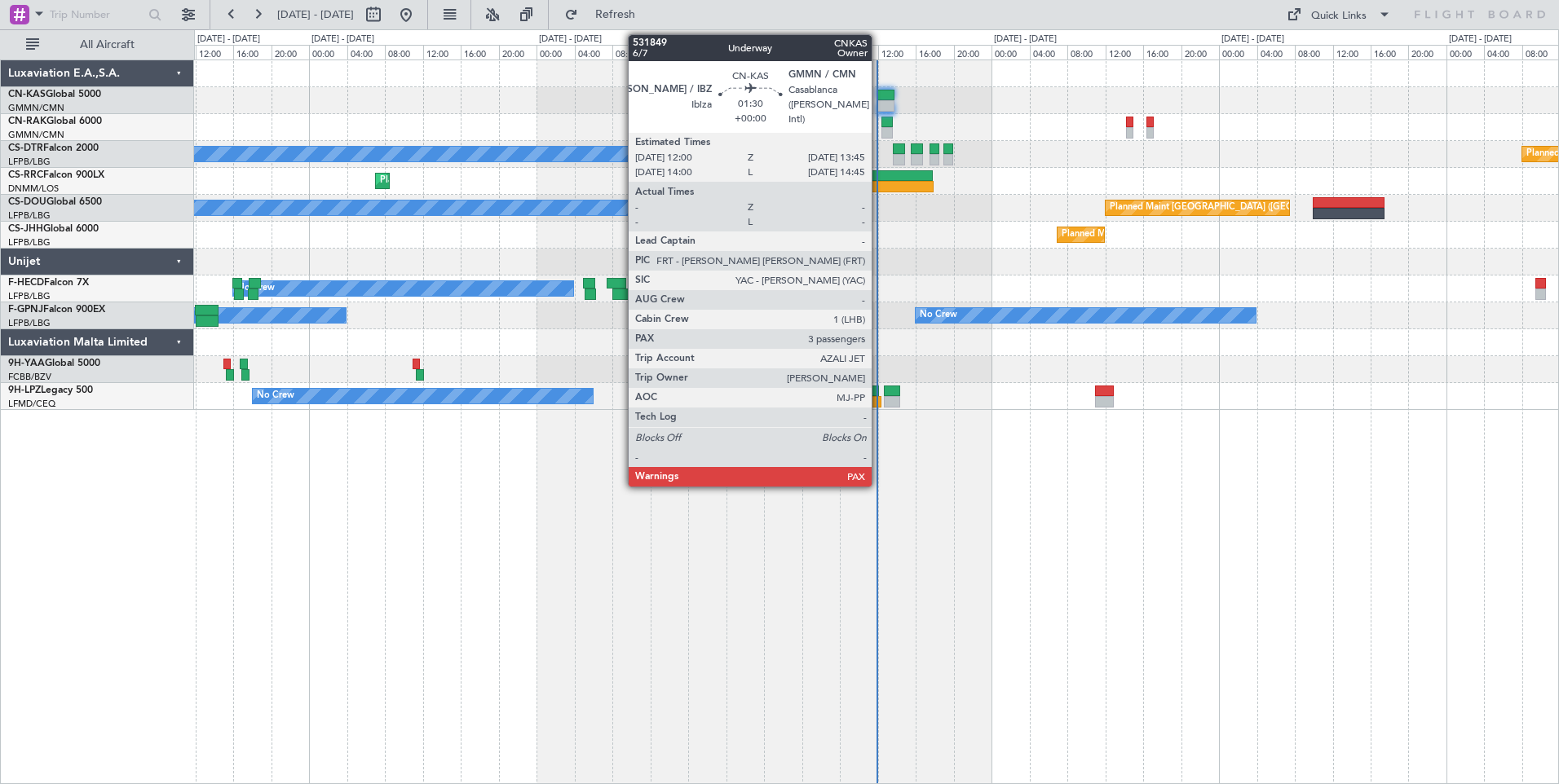
click at [885, 97] on div at bounding box center [886, 96] width 17 height 11
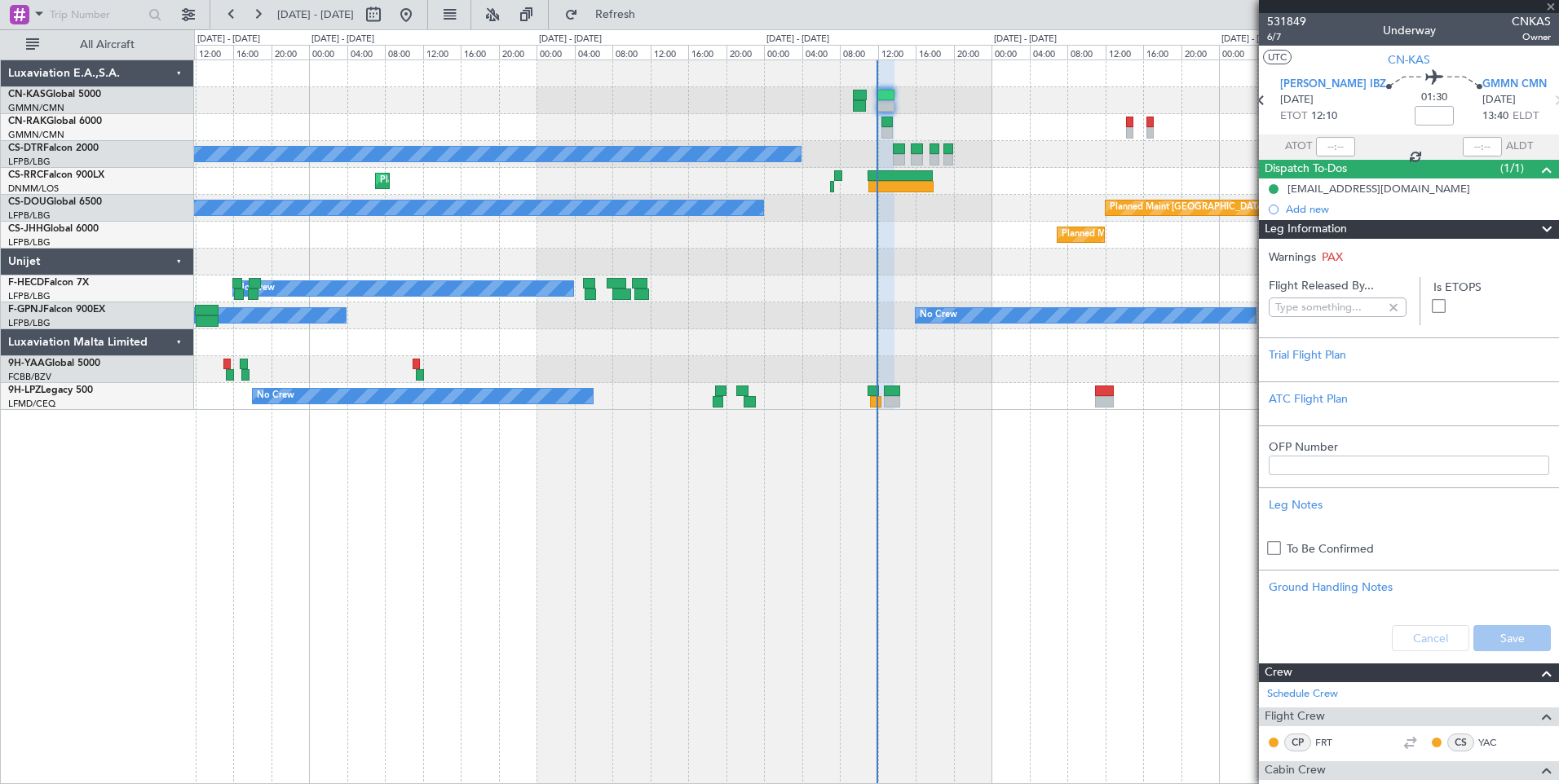
type input "[PERSON_NAME] ([PERSON_NAME])"
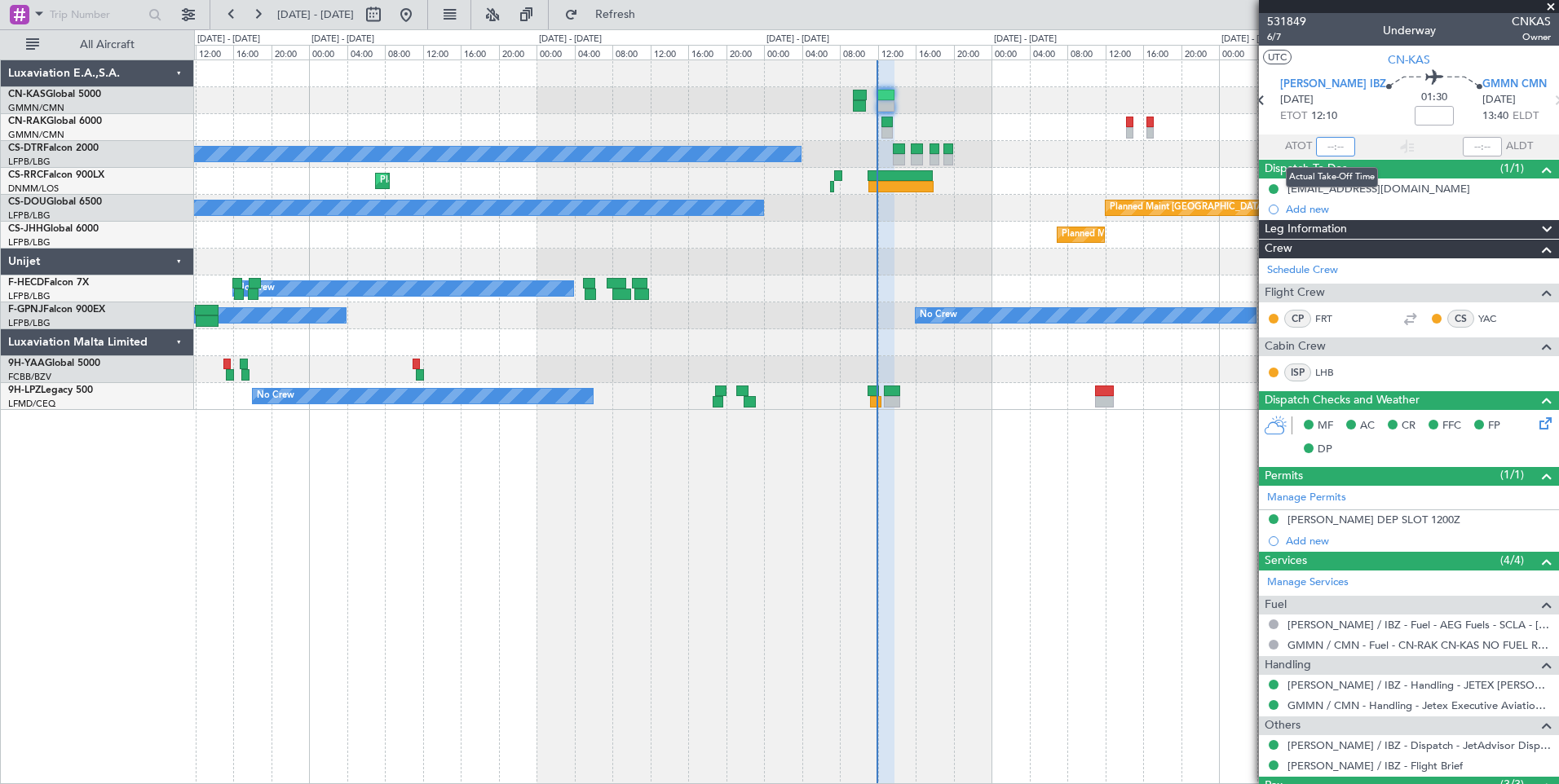
click at [1333, 142] on input "text" at bounding box center [1335, 147] width 39 height 20
type input "11:36"
click at [1555, 8] on span at bounding box center [1550, 8] width 16 height 15
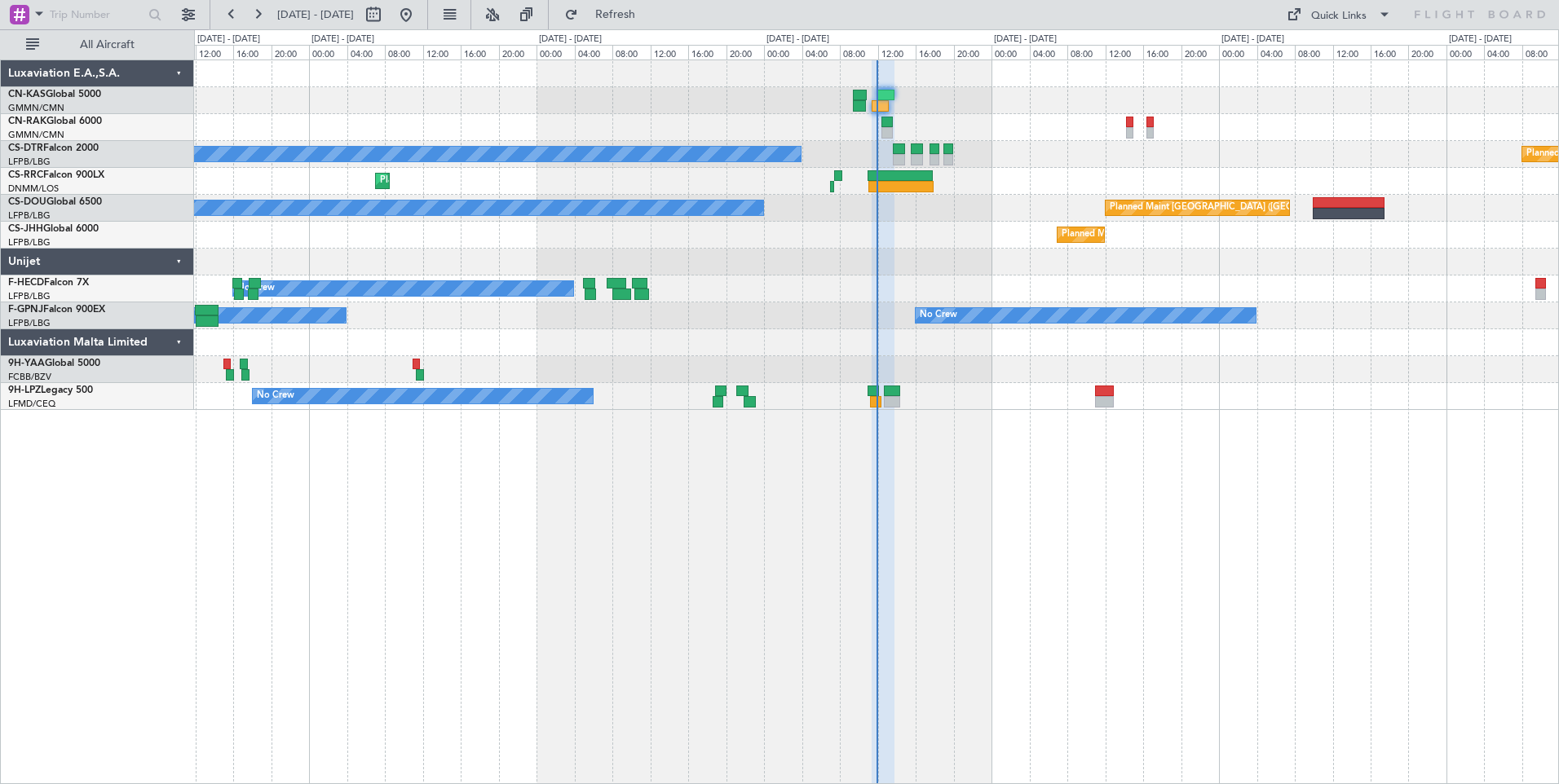
type input "0"
click at [1109, 610] on div "No Crew Planned Maint Sofia Planned Maint Sofia Planned Maint Larnaca ([GEOGRAP…" at bounding box center [876, 422] width 1365 height 724
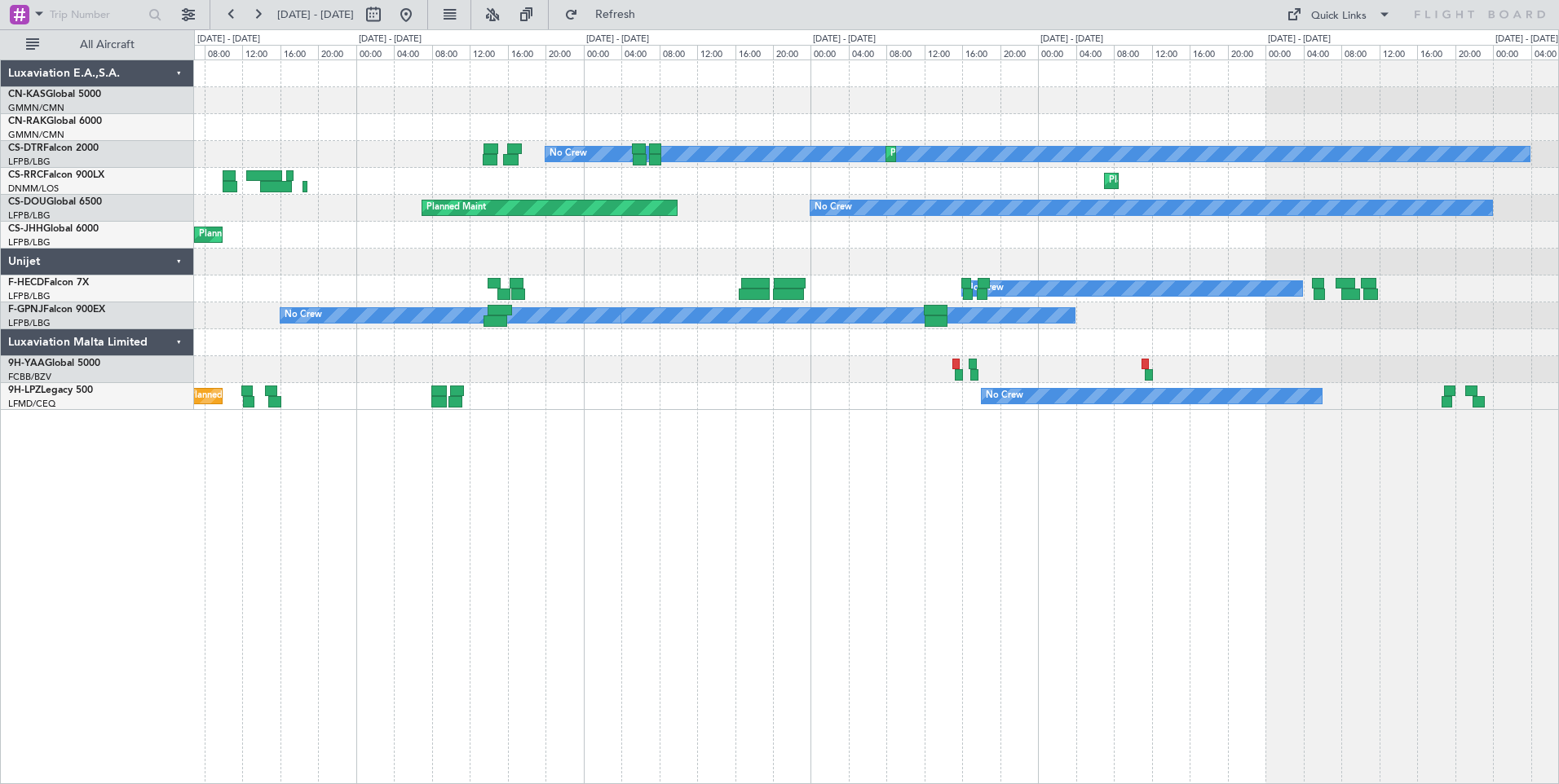
click at [1081, 651] on div "No Crew Planned Maint Sofia Planned Maint Larnaca ([GEOGRAPHIC_DATA]) No Crew P…" at bounding box center [876, 422] width 1365 height 724
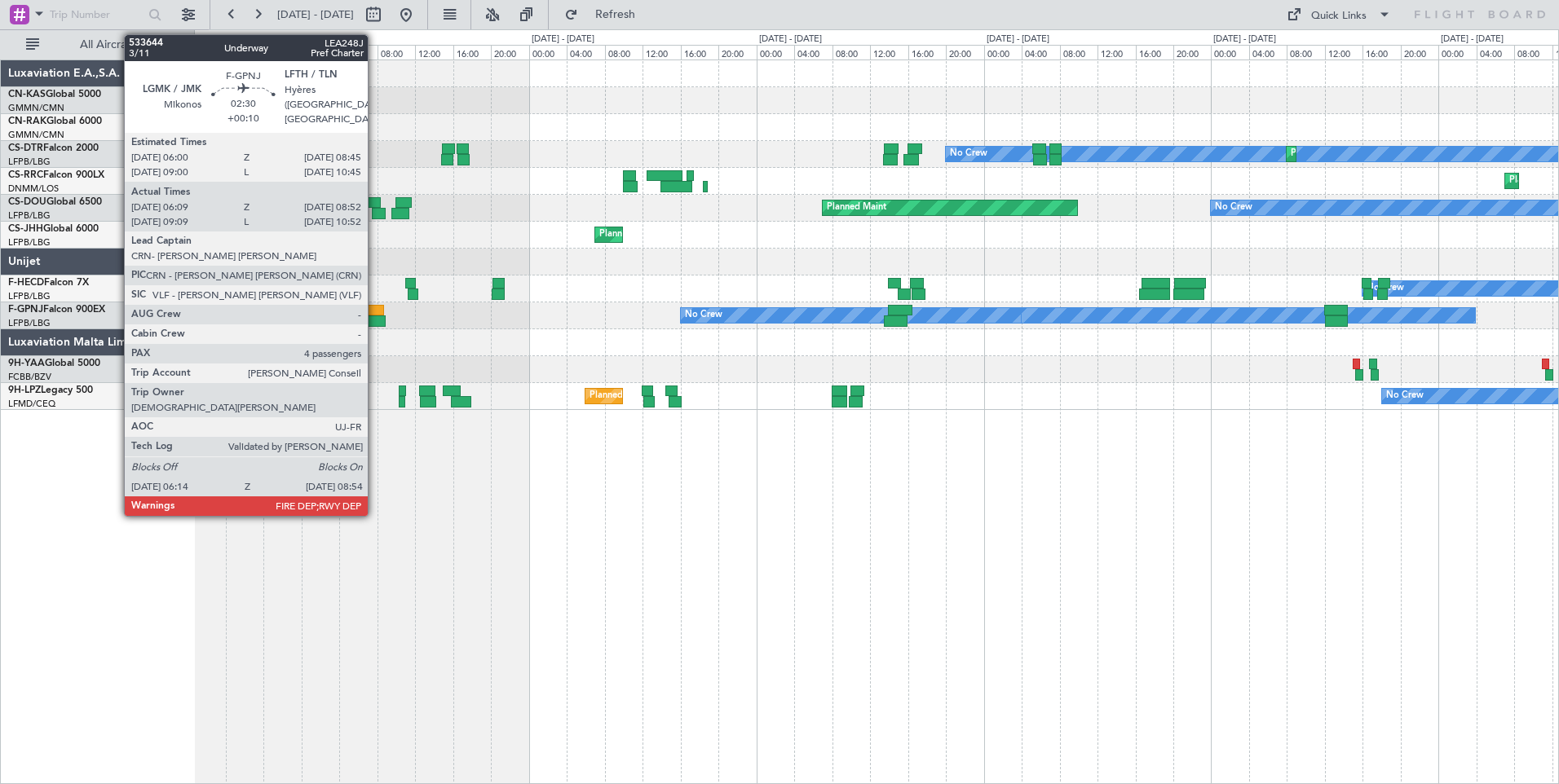
click at [375, 307] on div at bounding box center [371, 310] width 26 height 11
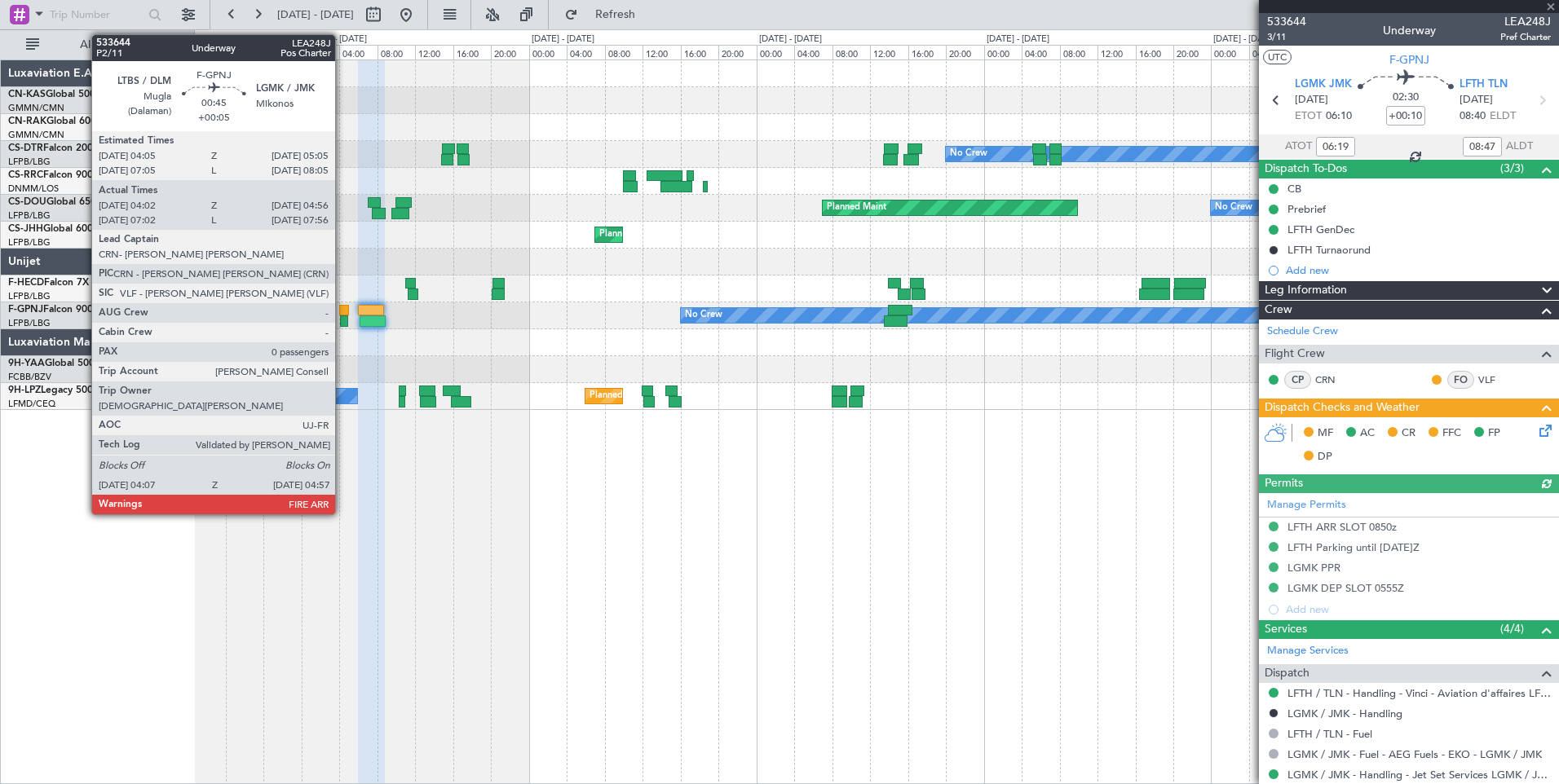
click at [342, 310] on div at bounding box center [344, 310] width 9 height 11
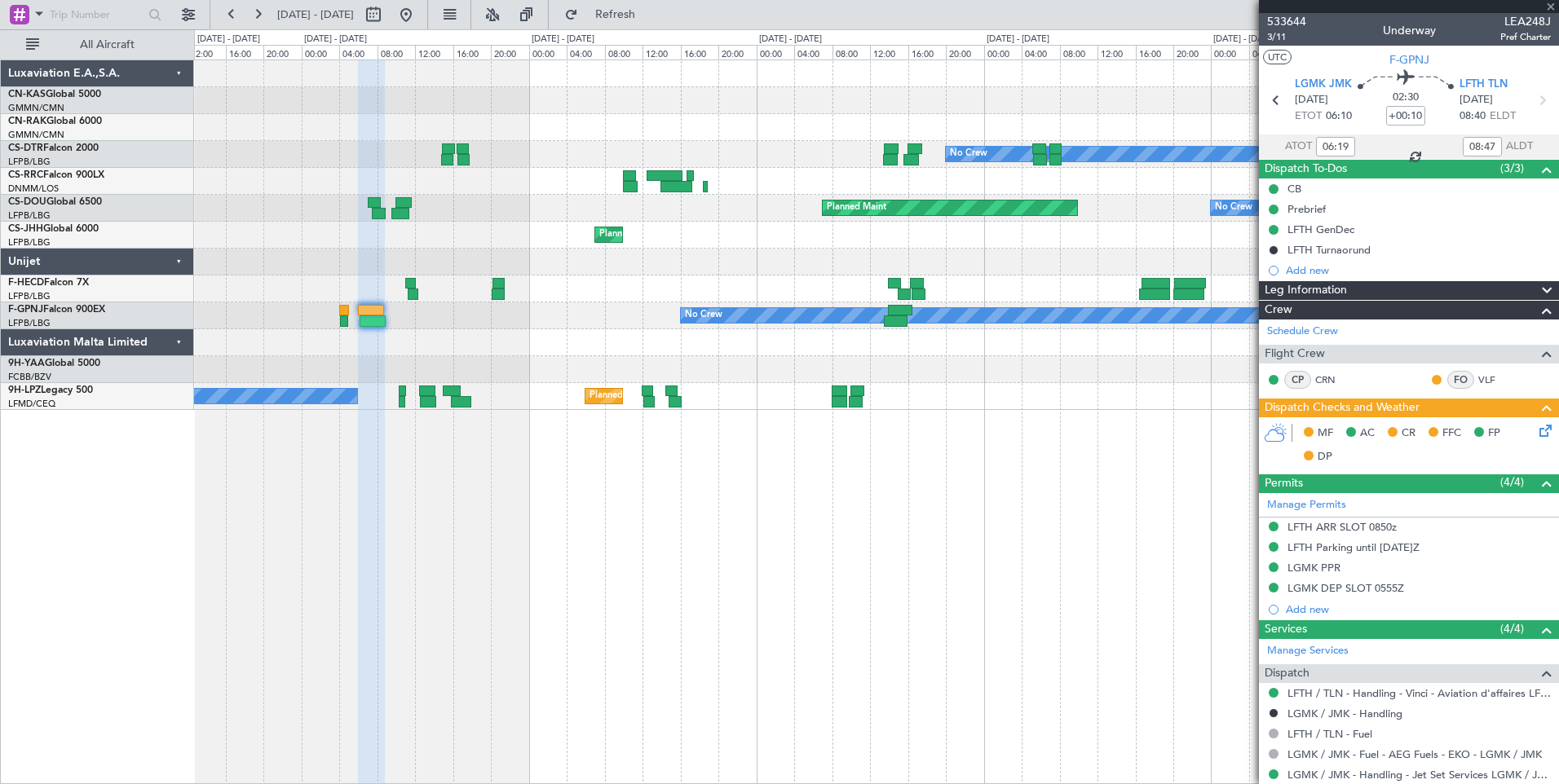
type input "+00:05"
type input "04:12"
type input "04:51"
type input "0"
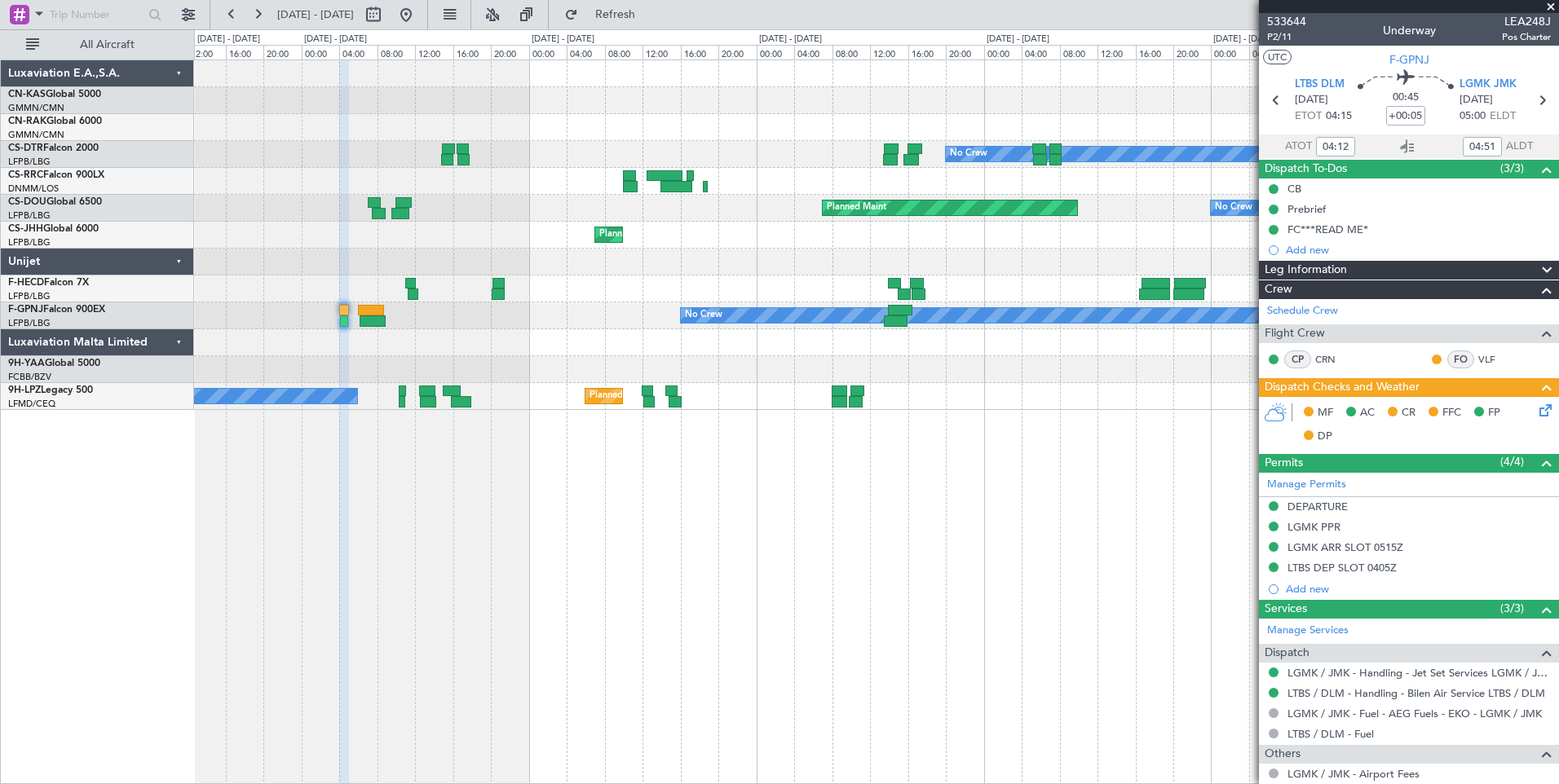
click at [1553, 8] on span at bounding box center [1550, 8] width 16 height 15
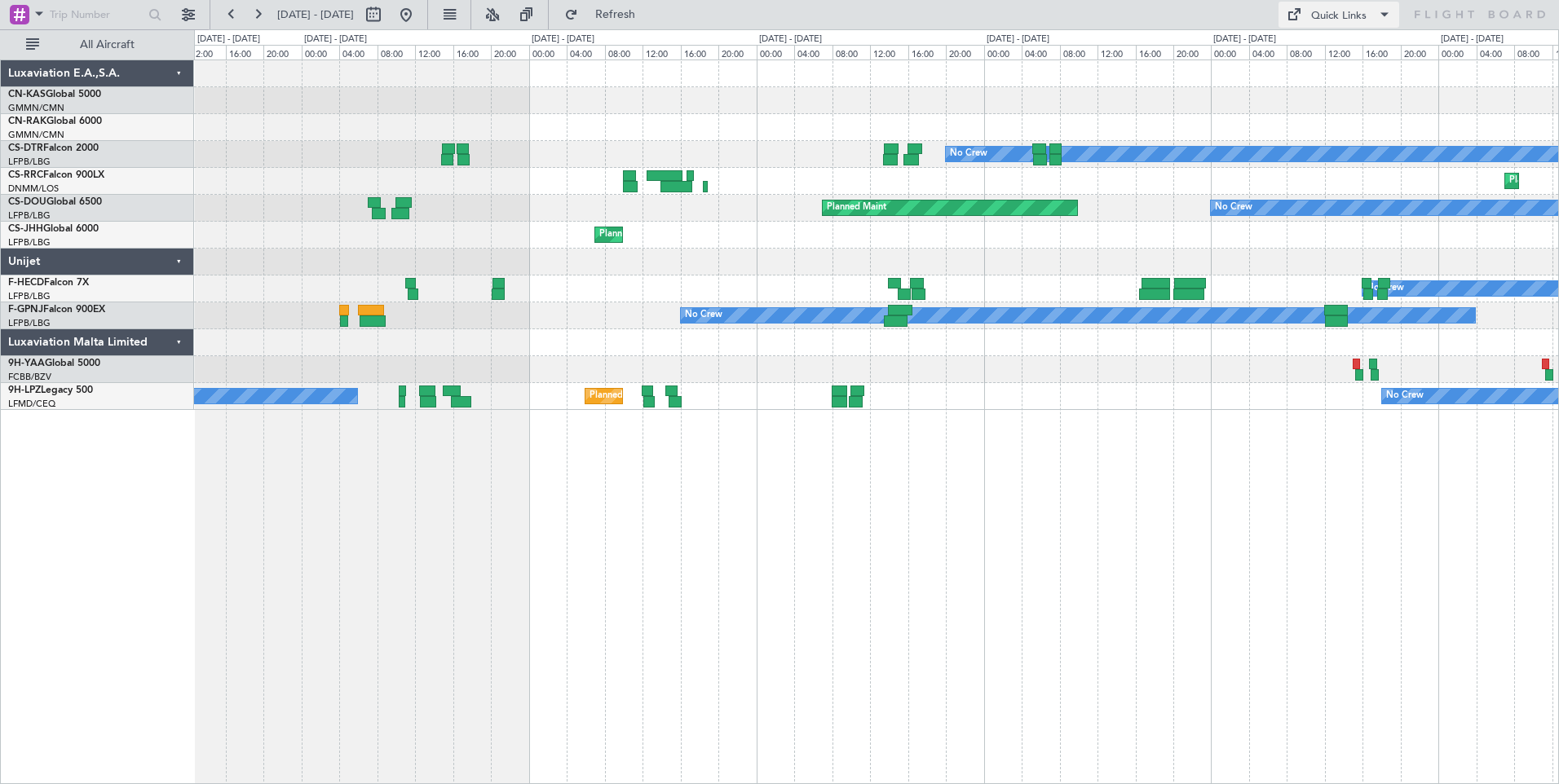
click at [1330, 23] on div "Quick Links" at bounding box center [1339, 16] width 56 height 16
click at [1248, 110] on div at bounding box center [780, 392] width 1559 height 784
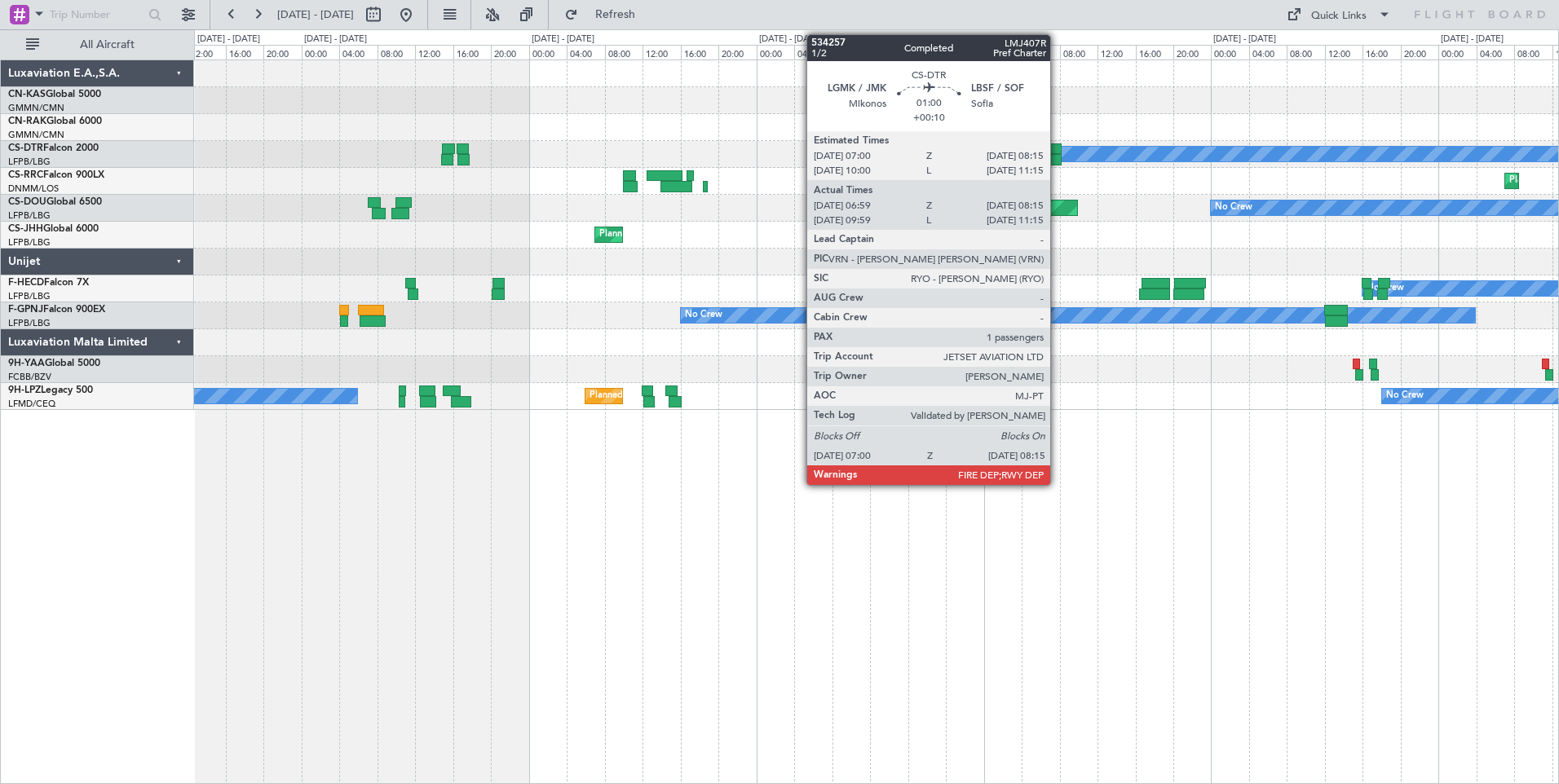
click at [1058, 159] on div at bounding box center [1055, 160] width 12 height 11
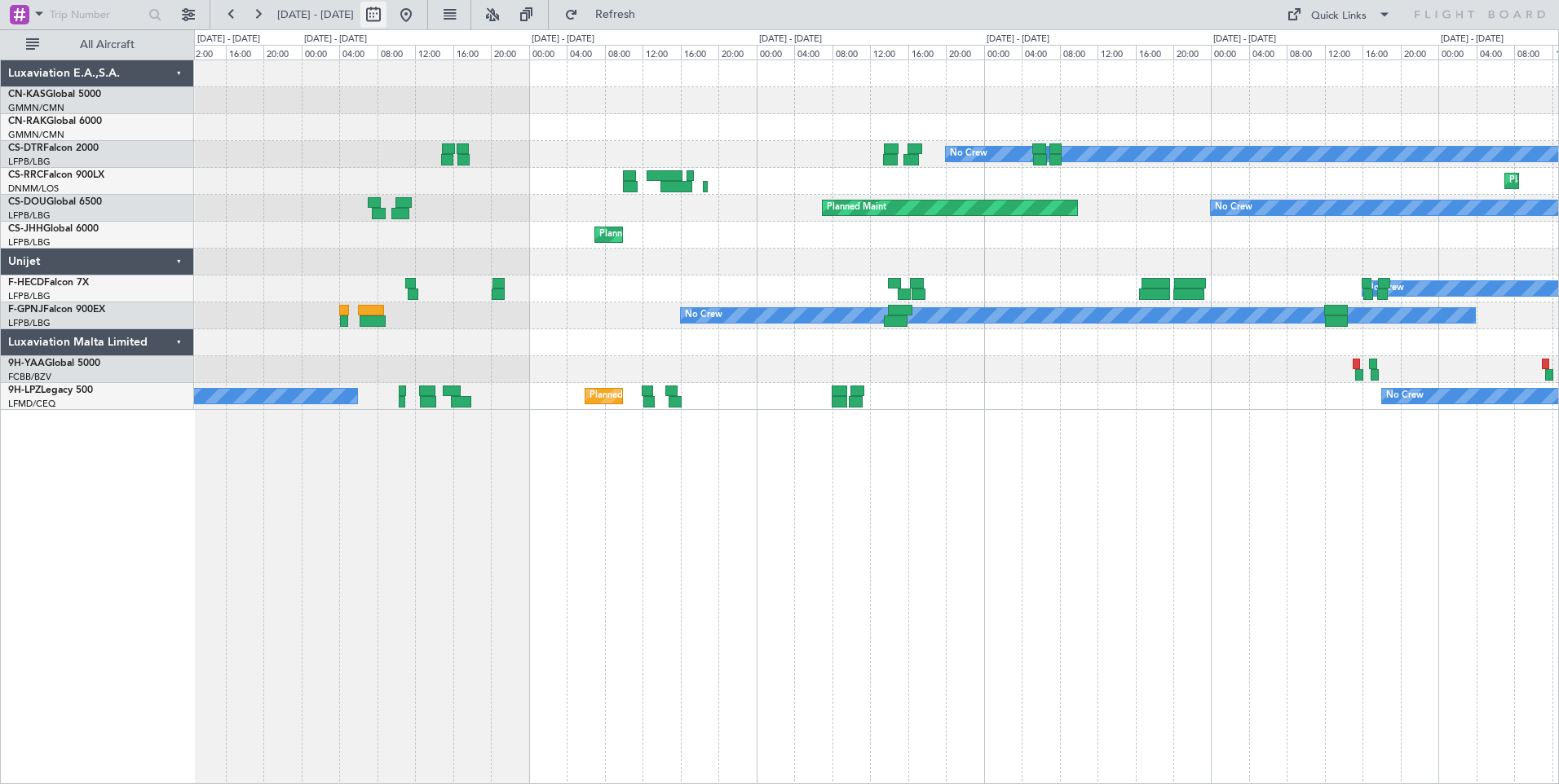
click at [387, 10] on button at bounding box center [374, 15] width 26 height 26
select select "8"
select select "2025"
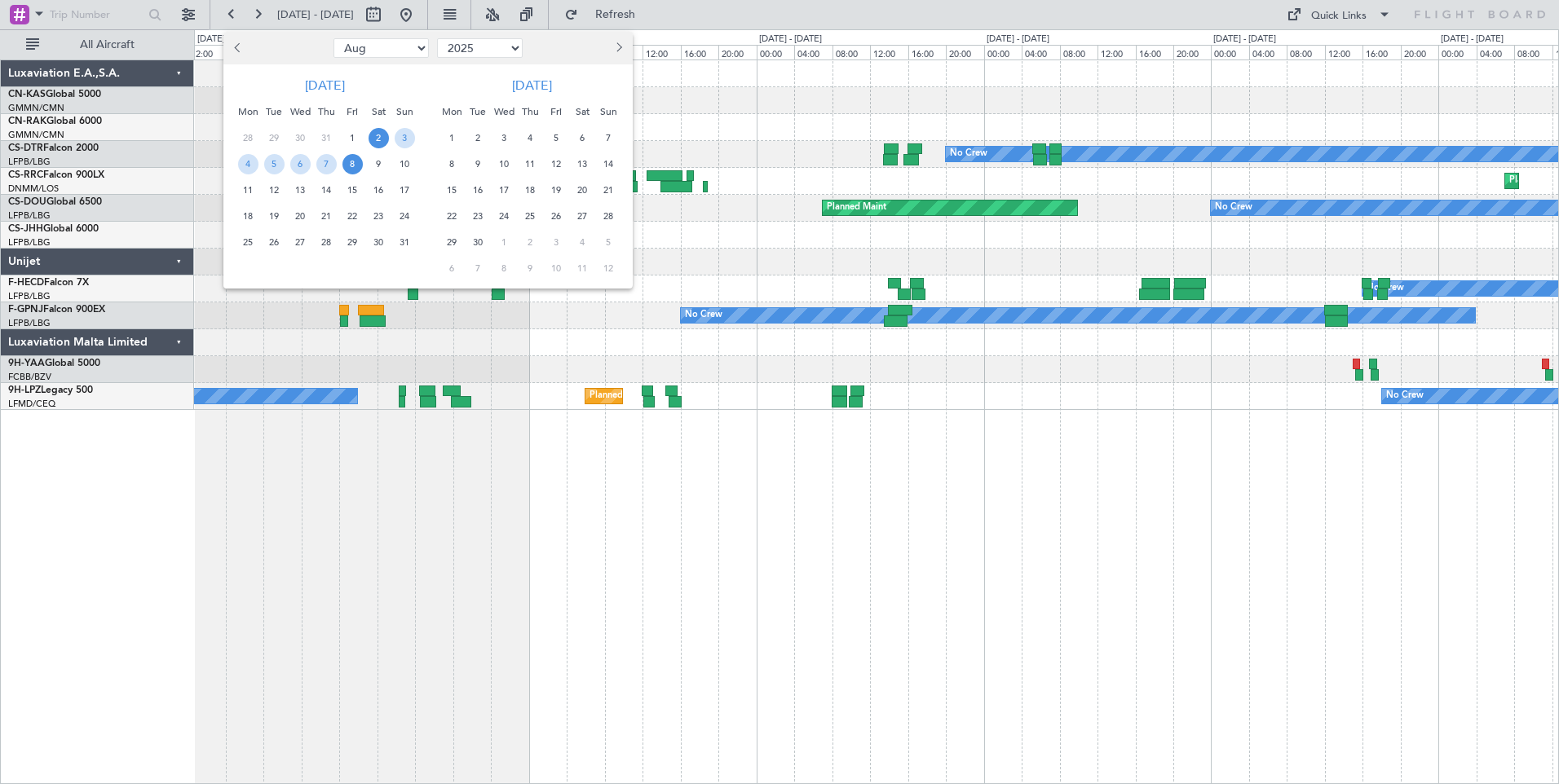
click at [376, 139] on span "2" at bounding box center [379, 138] width 21 height 21
click at [383, 192] on span "16" at bounding box center [379, 191] width 21 height 21
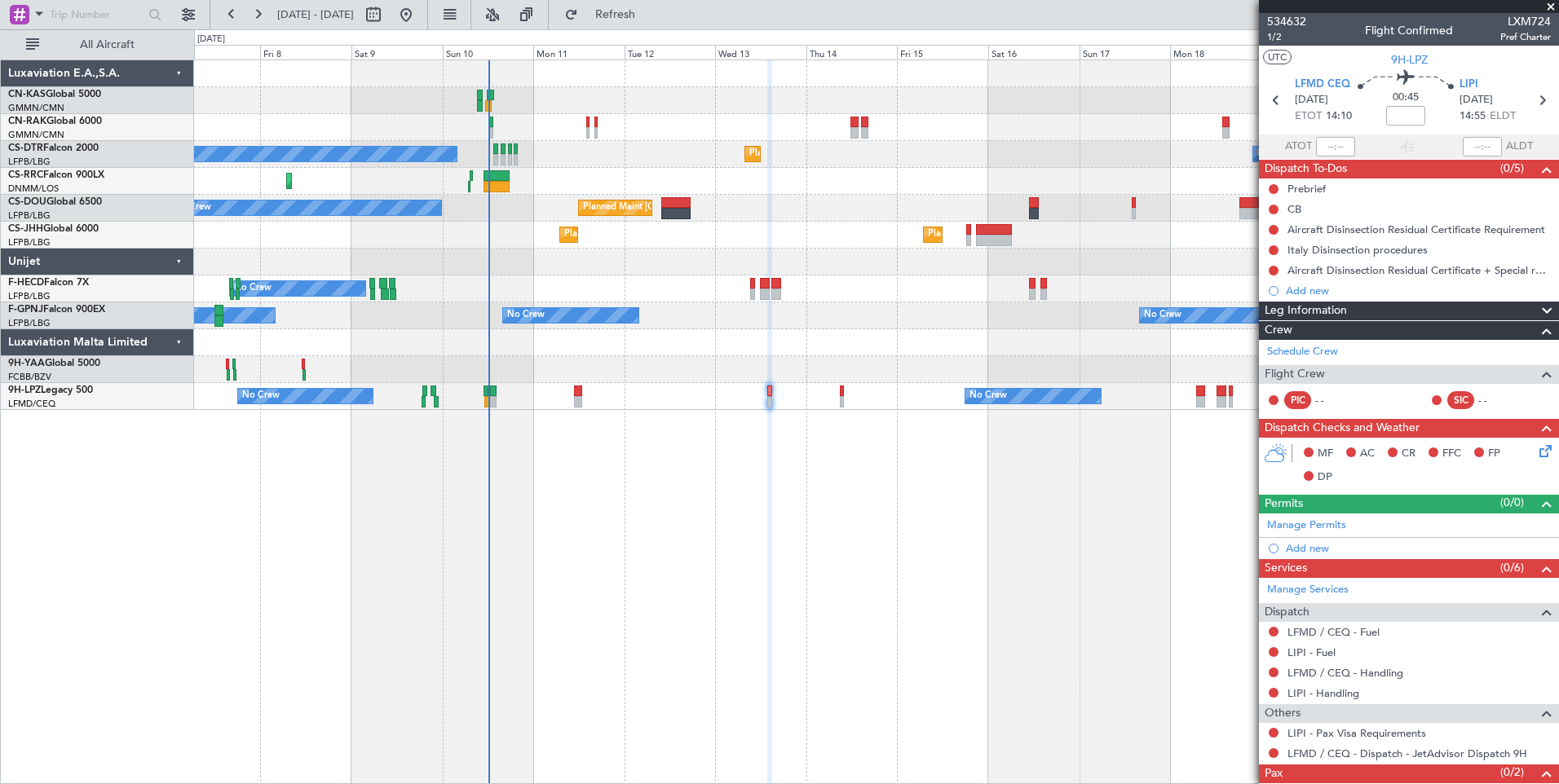
click at [834, 345] on div at bounding box center [876, 342] width 1364 height 26
click at [1554, 9] on span at bounding box center [1550, 8] width 16 height 15
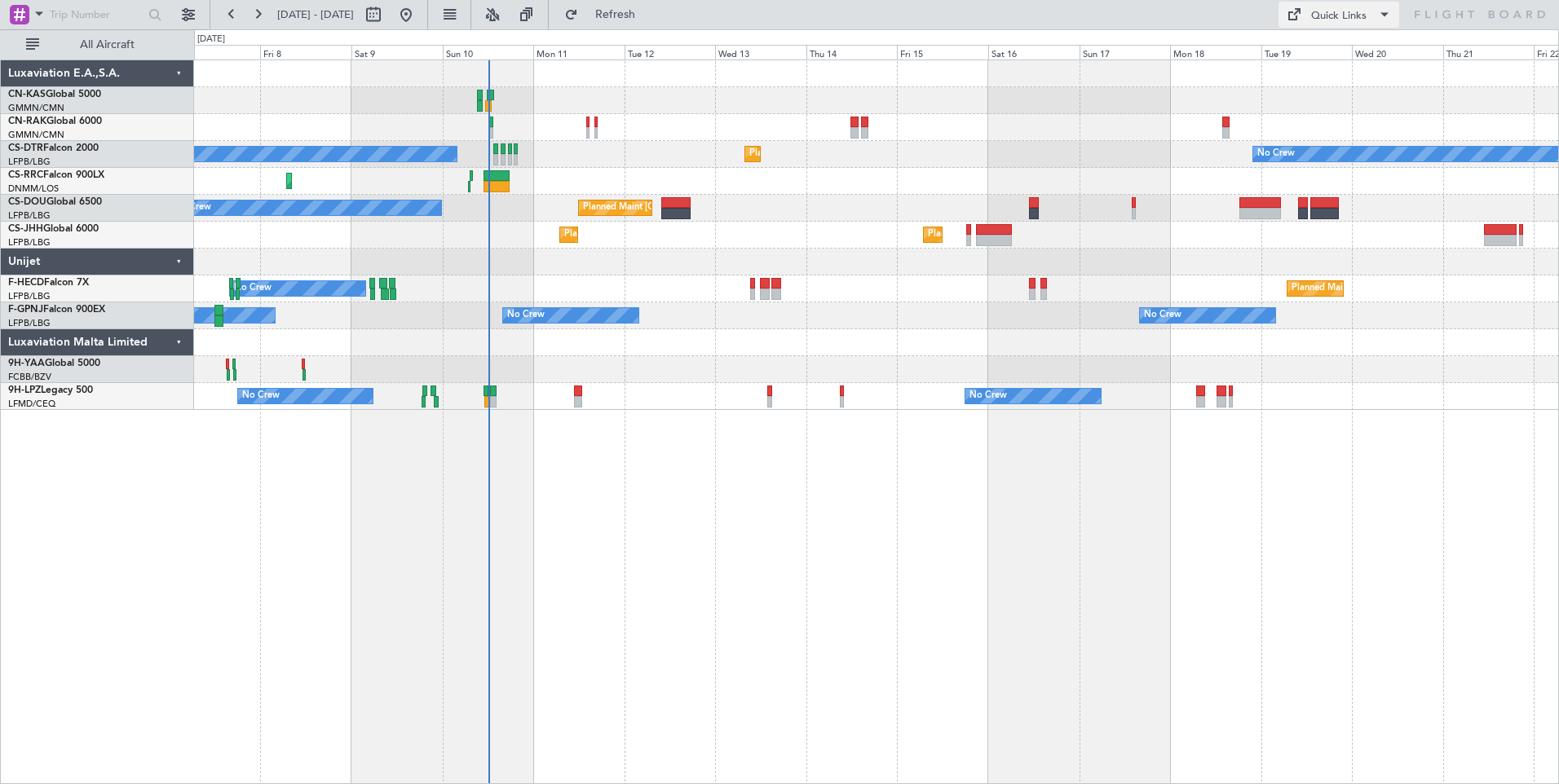
click at [1322, 15] on div "Quick Links" at bounding box center [1339, 16] width 56 height 16
click at [1339, 85] on button "Crew Board" at bounding box center [1340, 93] width 122 height 39
